Goal: Entertainment & Leisure: Consume media (video, audio)

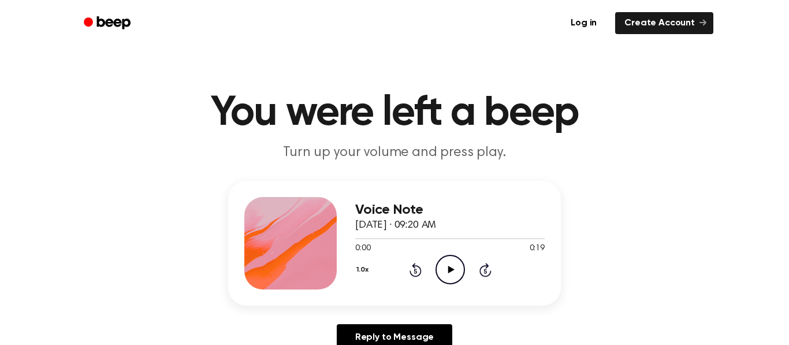
click at [422, 304] on div "Voice Note [DATE] · 09:20 AM 0:00 0:19 Your browser does not support the [objec…" at bounding box center [394, 243] width 333 height 125
click at [462, 276] on circle at bounding box center [450, 269] width 28 height 28
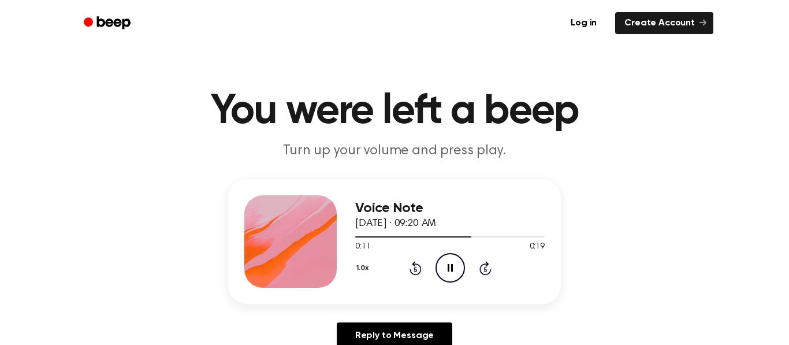
scroll to position [1, 0]
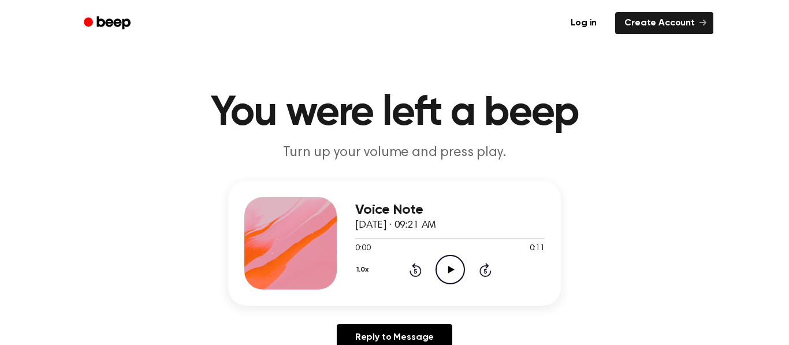
click at [479, 269] on icon "Skip 5 seconds" at bounding box center [485, 269] width 13 height 15
click at [452, 279] on icon "Play Audio" at bounding box center [450, 269] width 29 height 29
click at [415, 271] on icon at bounding box center [415, 271] width 3 height 5
click at [413, 270] on icon "Rewind 5 seconds" at bounding box center [415, 269] width 13 height 15
